Goal: Transaction & Acquisition: Purchase product/service

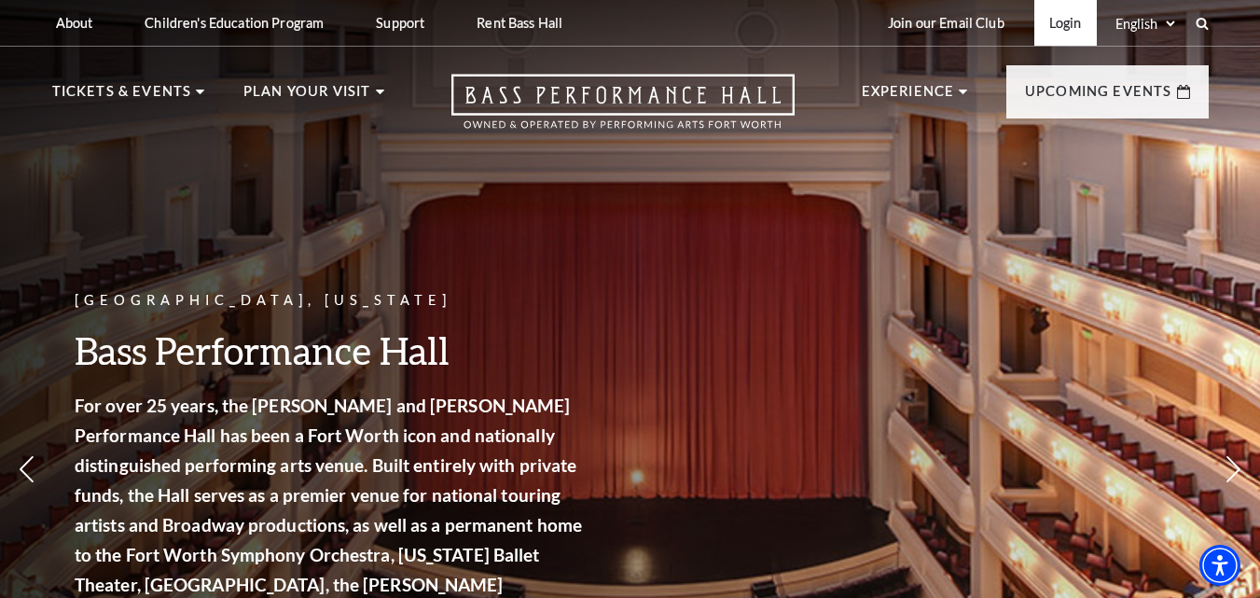
click at [1064, 21] on link "Login" at bounding box center [1065, 23] width 62 height 46
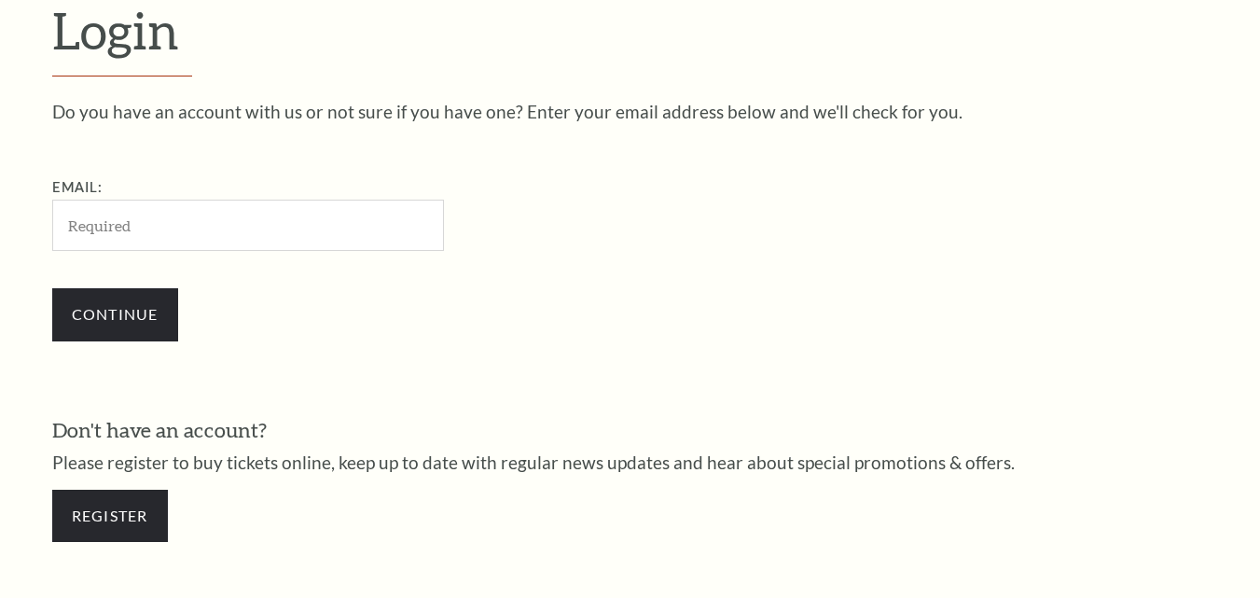
scroll to position [520, 0]
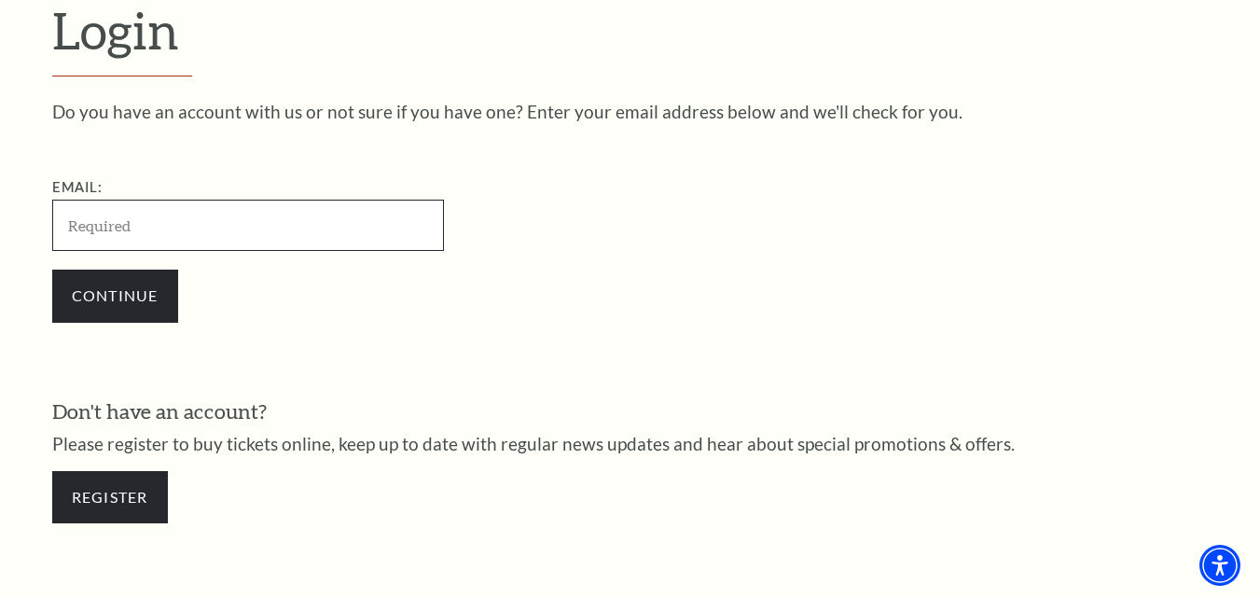
click at [149, 223] on input "Email:" at bounding box center [248, 225] width 392 height 51
click at [141, 227] on input "Email:" at bounding box center [248, 225] width 392 height 51
paste input "[EMAIL_ADDRESS][DOMAIN_NAME]"
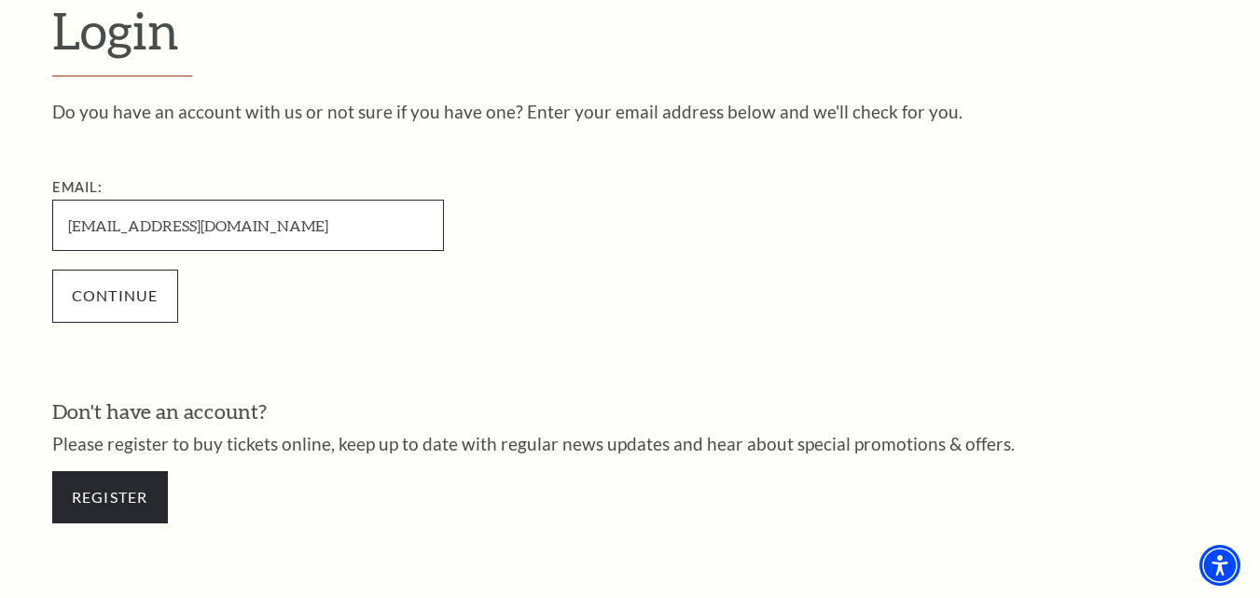
type input "[EMAIL_ADDRESS][DOMAIN_NAME]"
click at [124, 300] on input "Continue" at bounding box center [115, 295] width 126 height 52
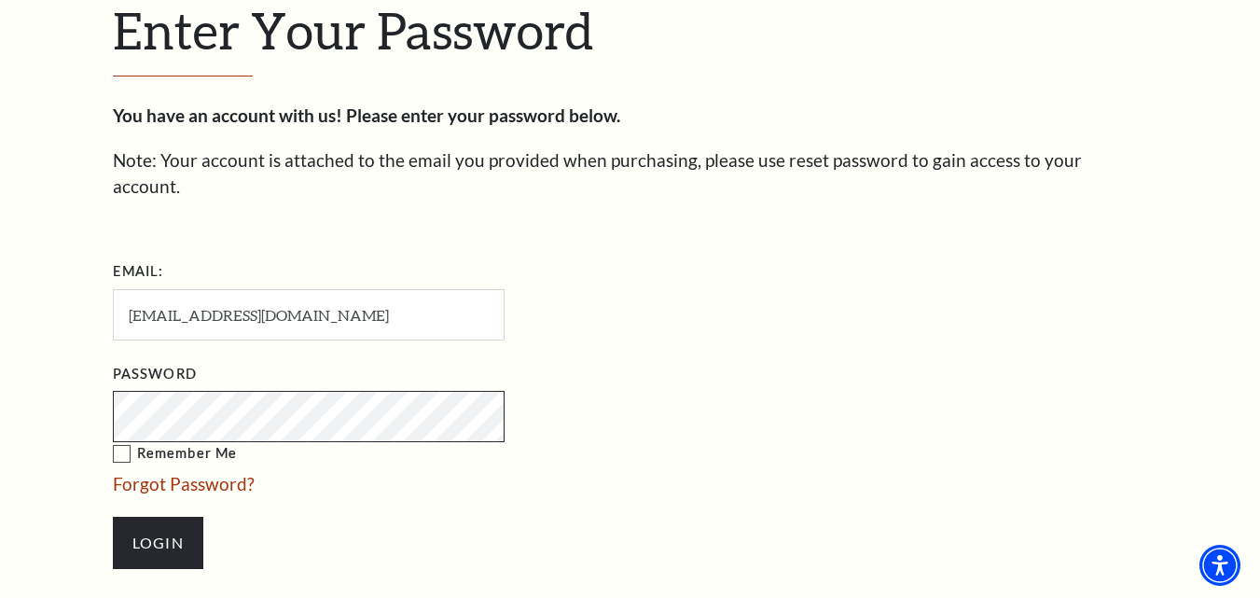
click at [113, 517] on input "Login" at bounding box center [158, 543] width 90 height 52
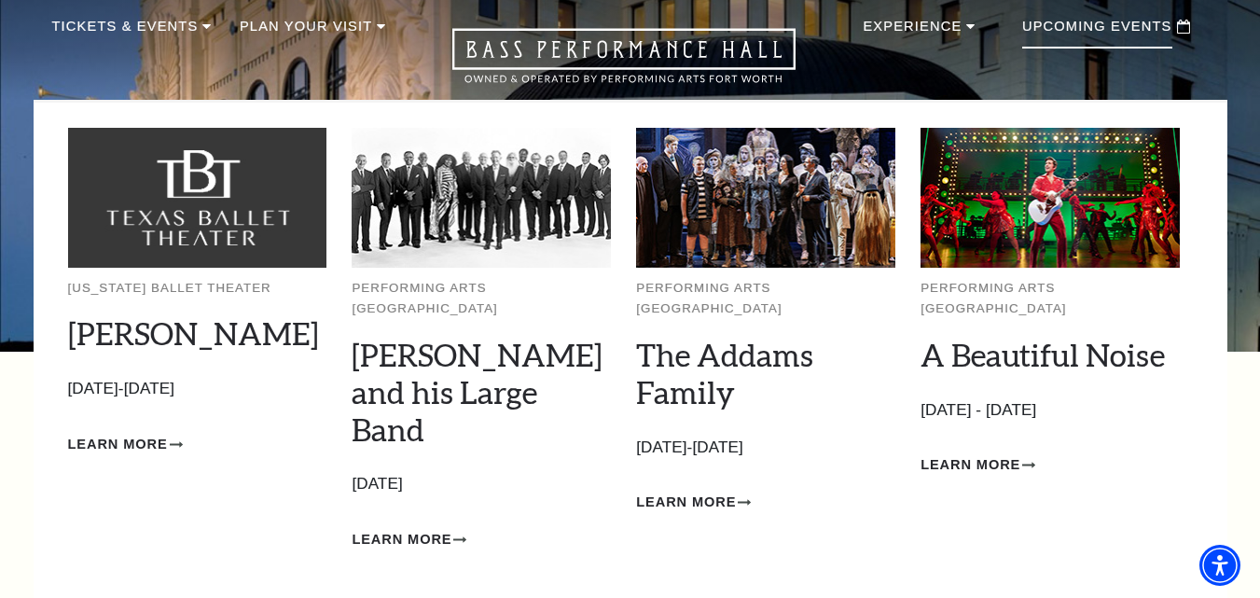
scroll to position [93, 0]
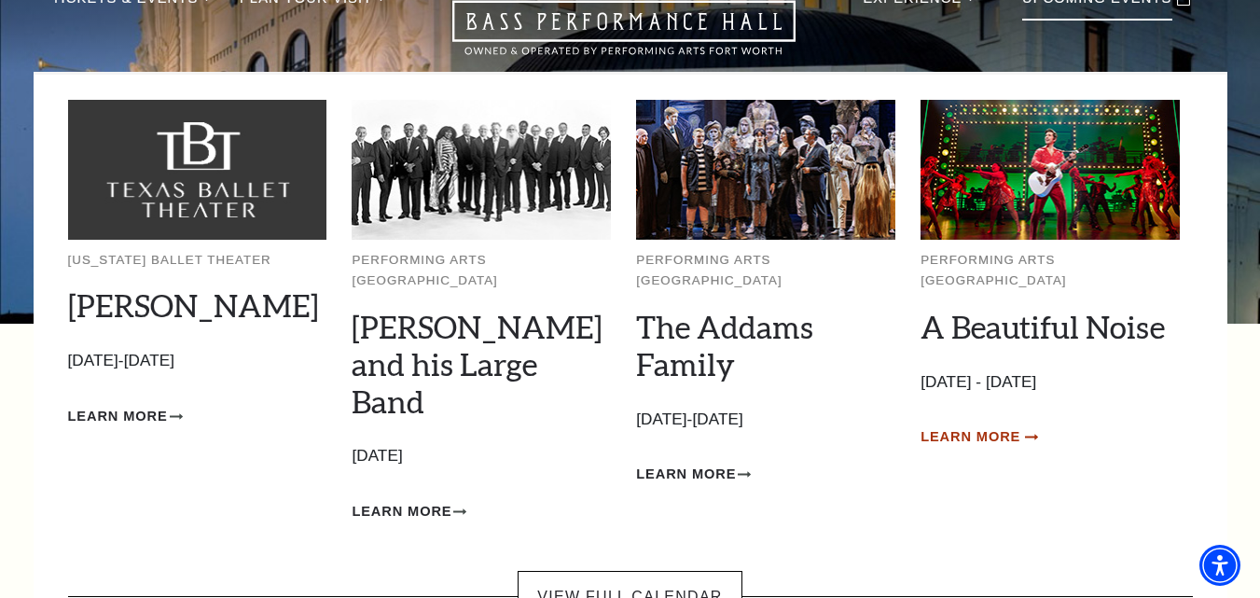
click at [973, 425] on span "Learn More" at bounding box center [970, 436] width 100 height 23
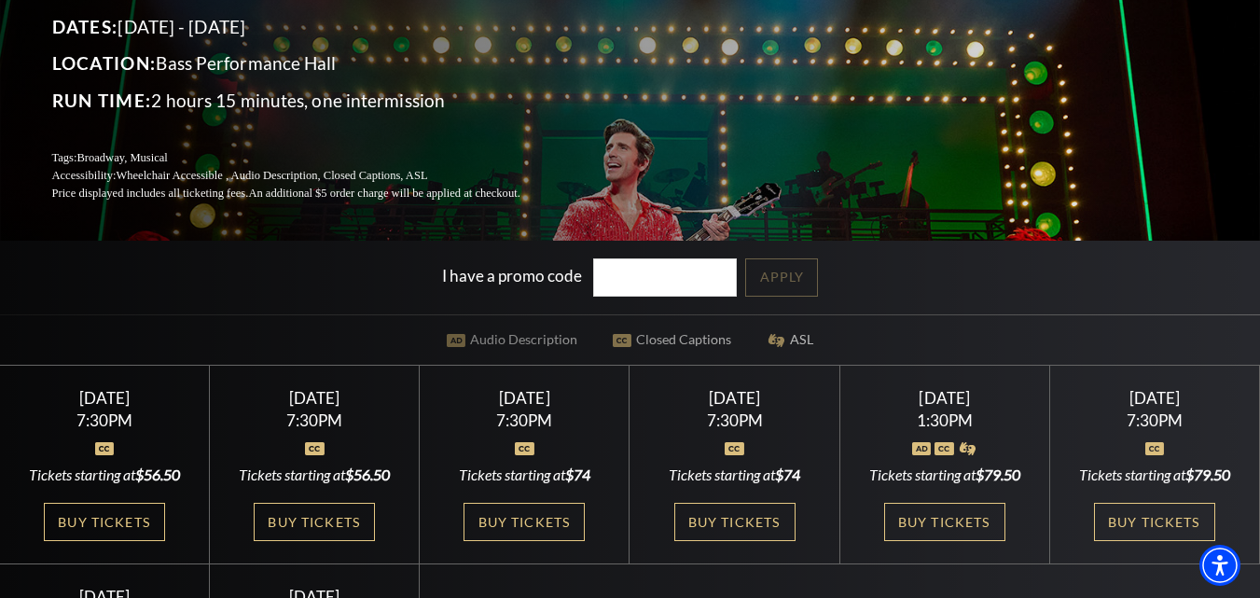
scroll to position [280, 0]
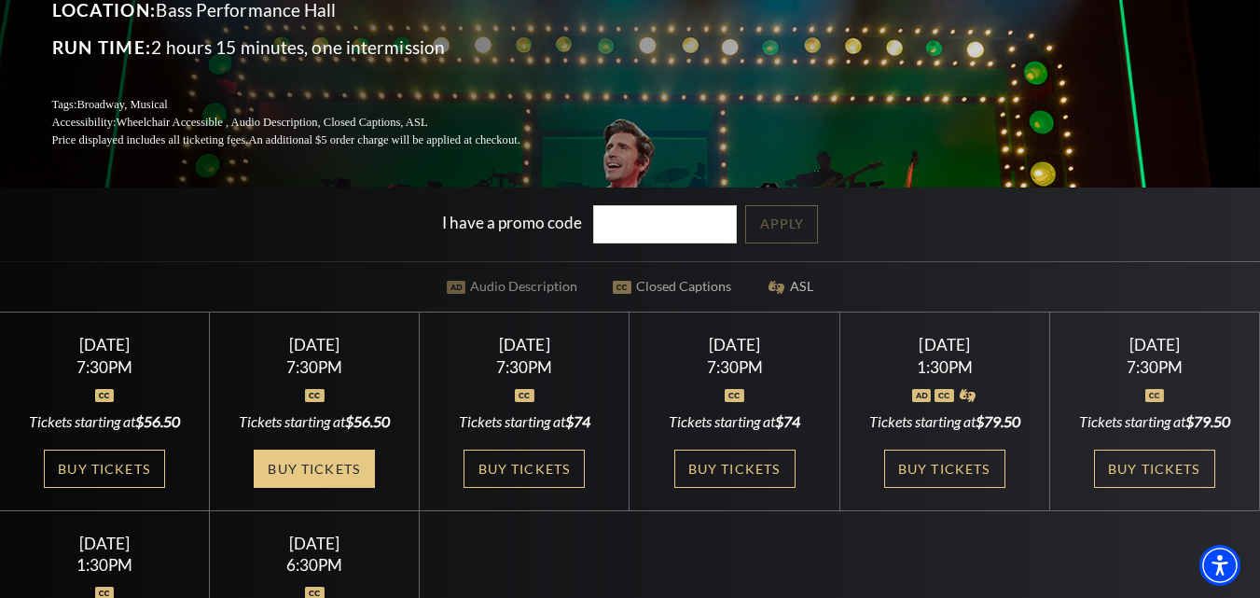
click at [311, 477] on link "Buy Tickets" at bounding box center [314, 468] width 121 height 38
